Goal: Task Accomplishment & Management: Manage account settings

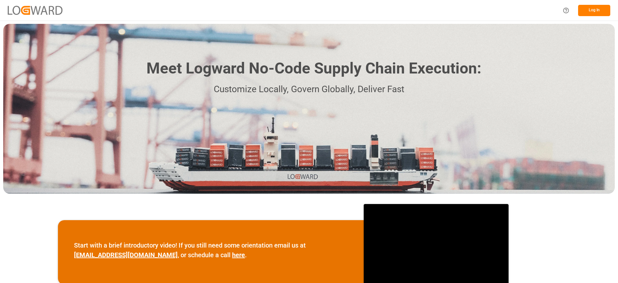
click at [593, 12] on button "Log In" at bounding box center [594, 10] width 32 height 11
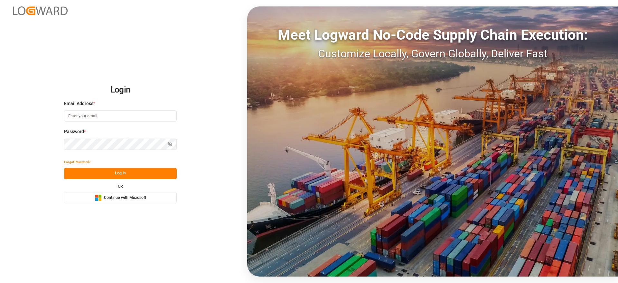
click at [117, 194] on div "Microsoft Logo Continue with Microsoft" at bounding box center [120, 197] width 51 height 7
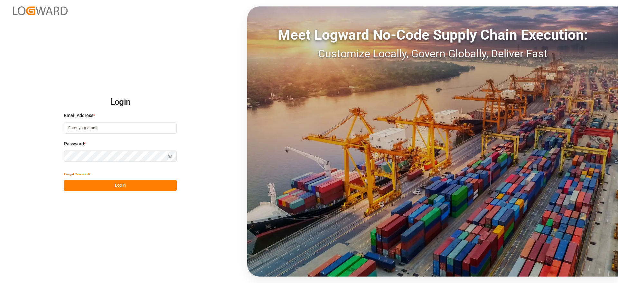
click at [80, 129] on input at bounding box center [120, 127] width 113 height 11
type input "vishwanath.mp@logward.com"
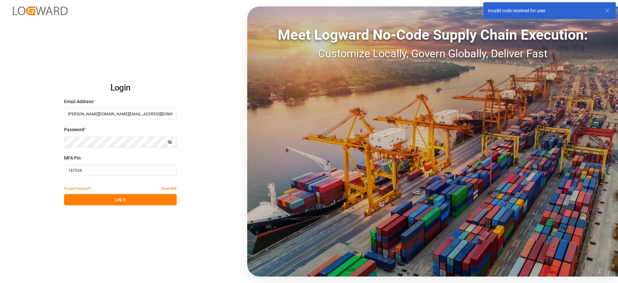
click at [79, 169] on input "187534" at bounding box center [120, 169] width 113 height 11
paste input "202233"
type input "202233"
click at [110, 202] on button "Log In" at bounding box center [120, 199] width 113 height 11
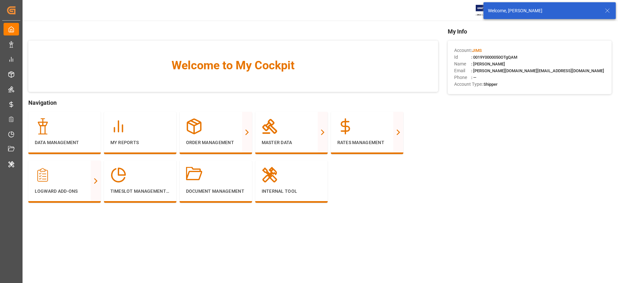
click at [605, 9] on icon at bounding box center [607, 11] width 8 height 8
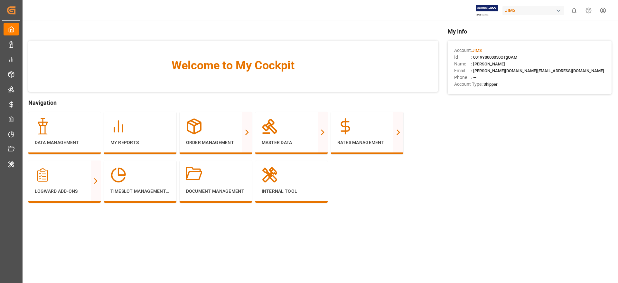
click at [526, 9] on div "JIMS" at bounding box center [533, 10] width 62 height 9
type input "evonik i"
click at [526, 36] on div "EV Evonik Industries AG EvonikIn-6LLN" at bounding box center [535, 43] width 110 height 14
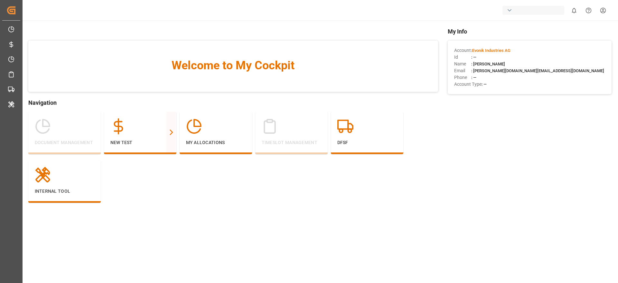
click at [516, 11] on div "button" at bounding box center [533, 10] width 62 height 9
type input "archr"
click at [523, 44] on span "ArchMexic-N1L7" at bounding box center [517, 47] width 35 height 6
